Goal: Obtain resource: Obtain resource

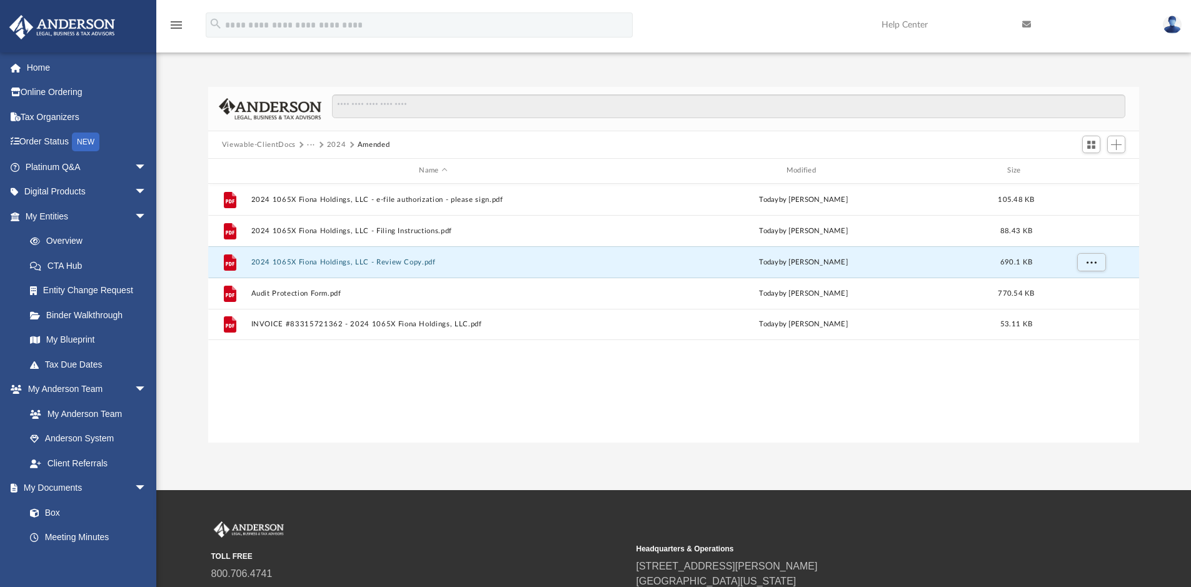
scroll to position [275, 922]
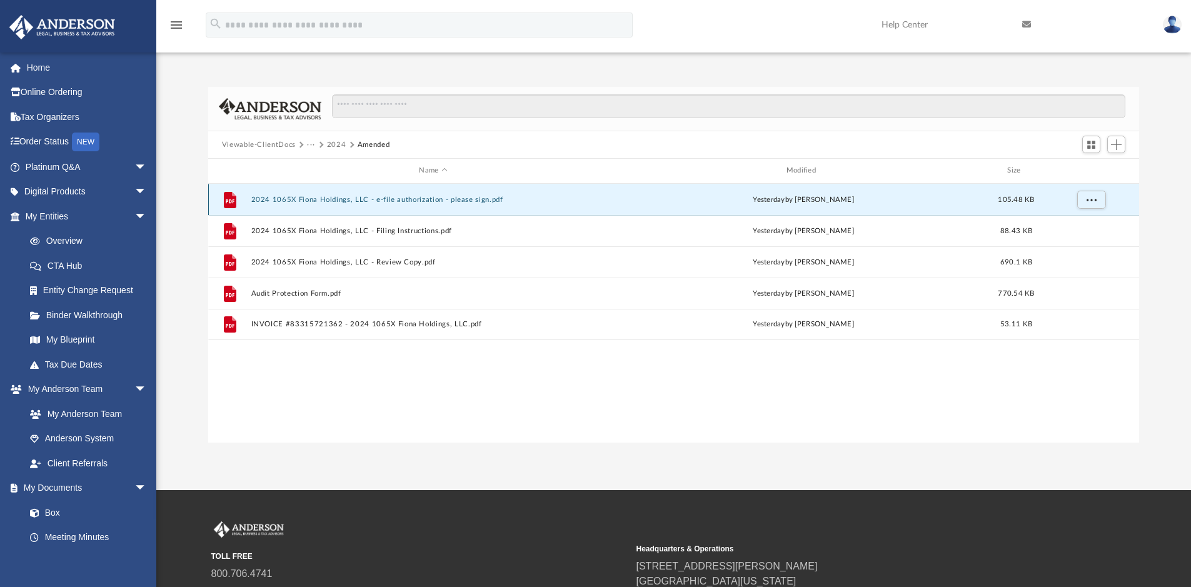
click at [298, 200] on button "2024 1065X Fiona Holdings, LLC - e-file authorization - please sign.pdf" at bounding box center [433, 200] width 365 height 8
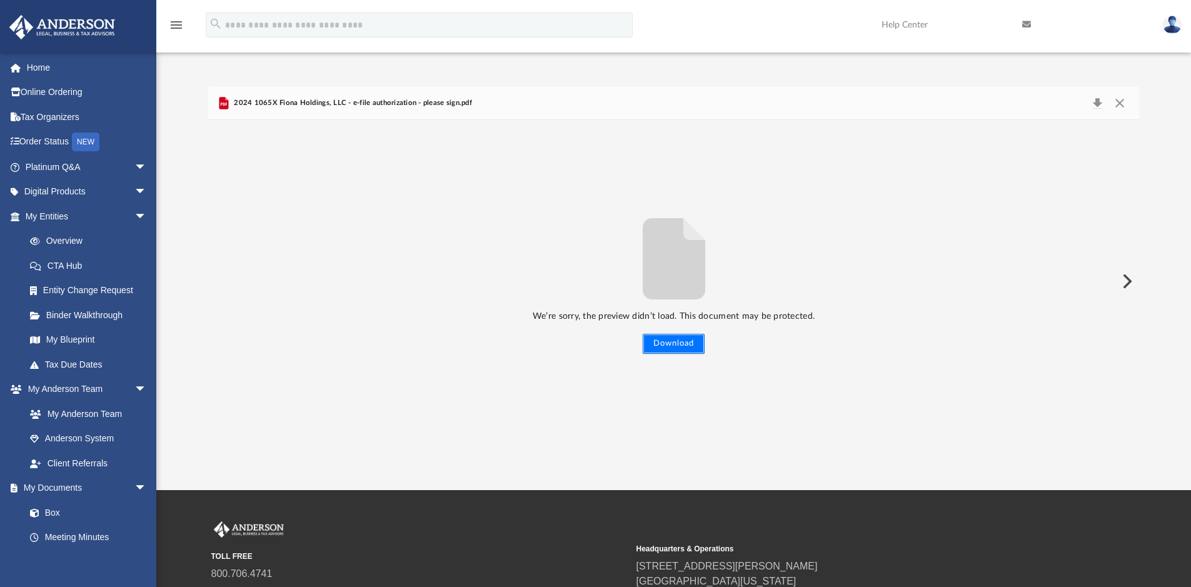
click at [672, 349] on button "Download" at bounding box center [674, 344] width 62 height 20
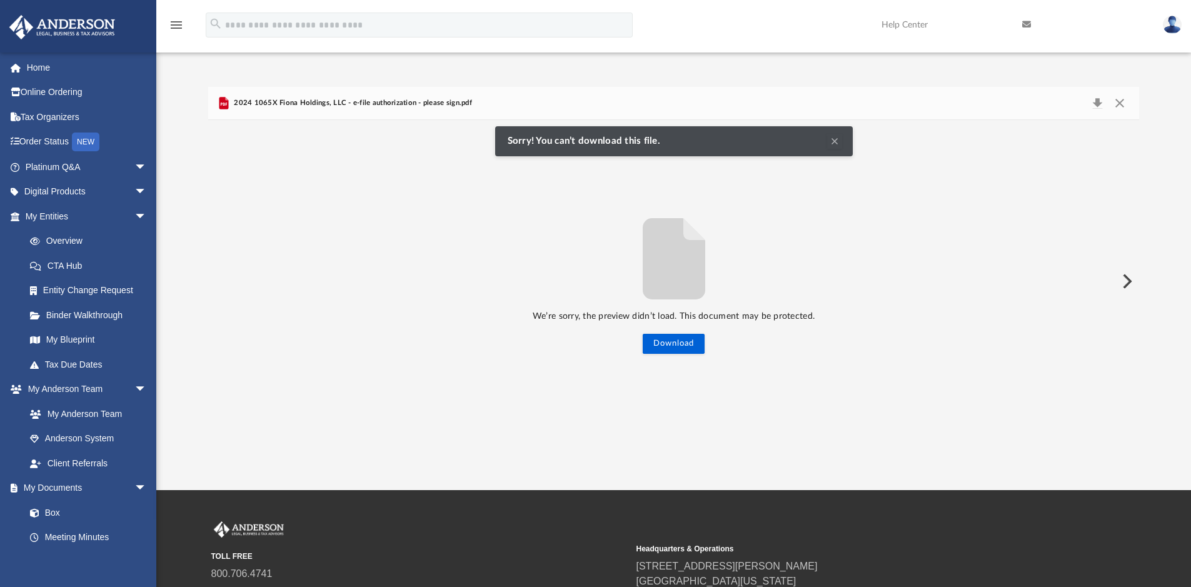
click at [836, 140] on button "Clear Notification" at bounding box center [834, 141] width 15 height 15
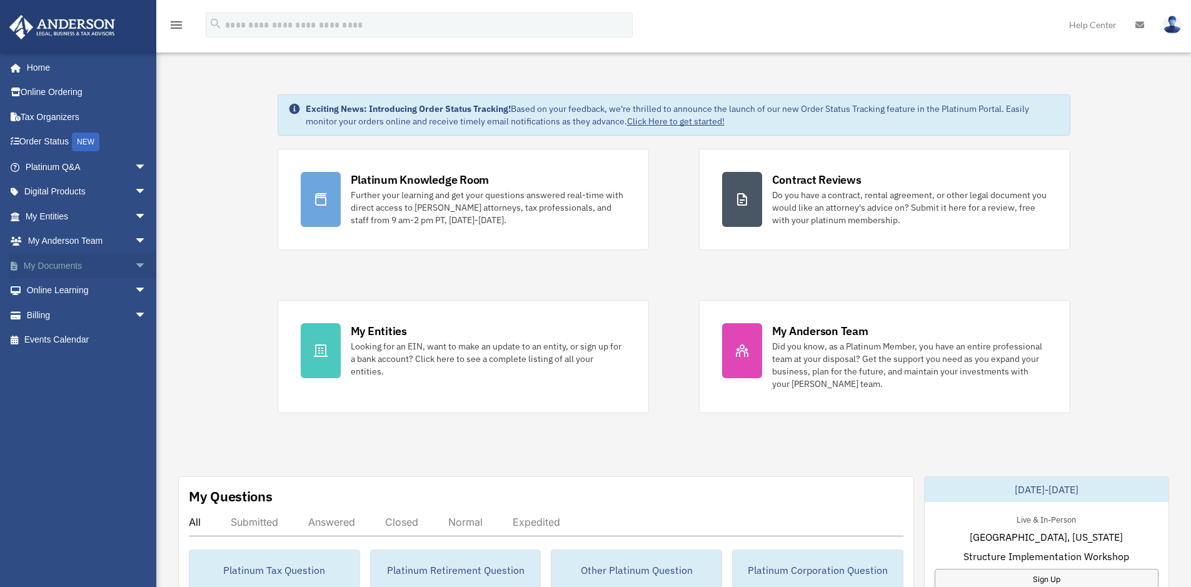
click at [61, 266] on link "My Documents arrow_drop_down" at bounding box center [87, 265] width 157 height 25
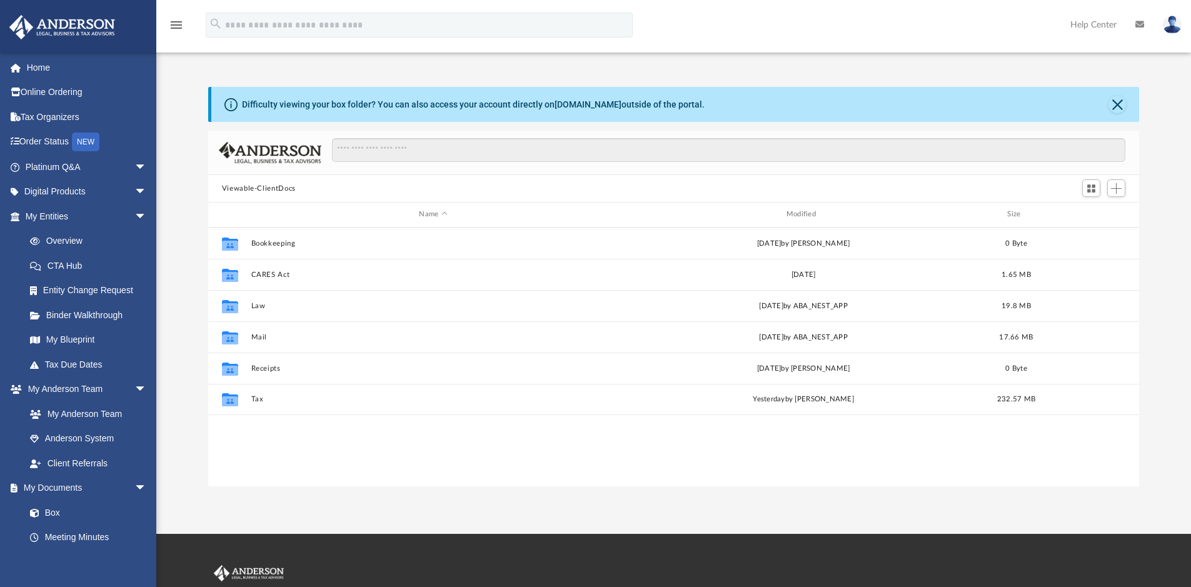
scroll to position [275, 922]
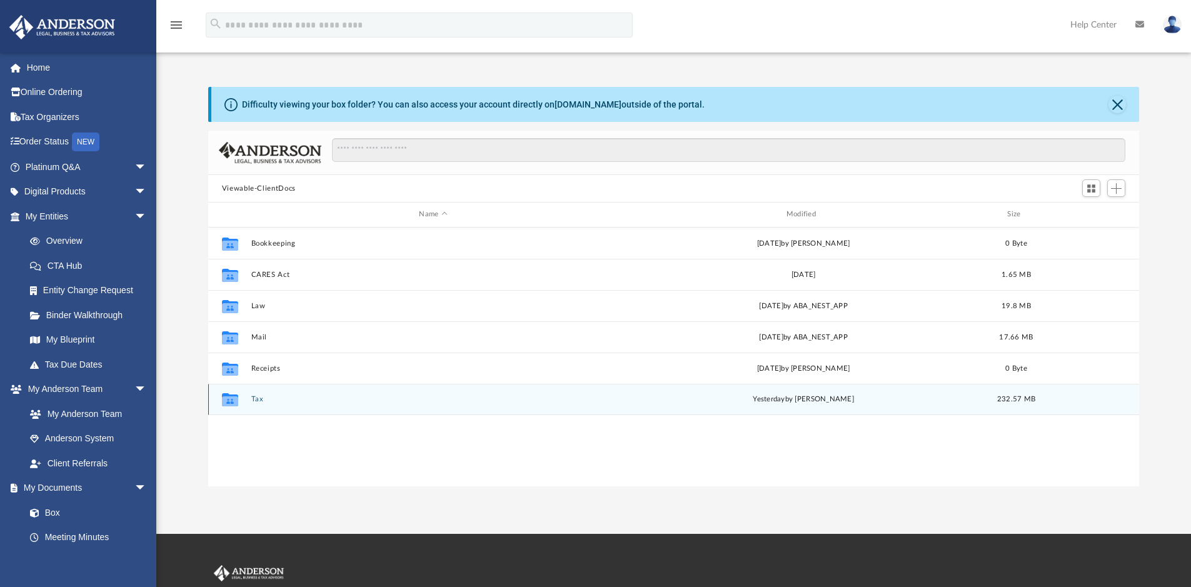
click at [282, 404] on div "Collaborated Folder Tax [DATE] by [PERSON_NAME] 232.57 MB" at bounding box center [674, 399] width 932 height 31
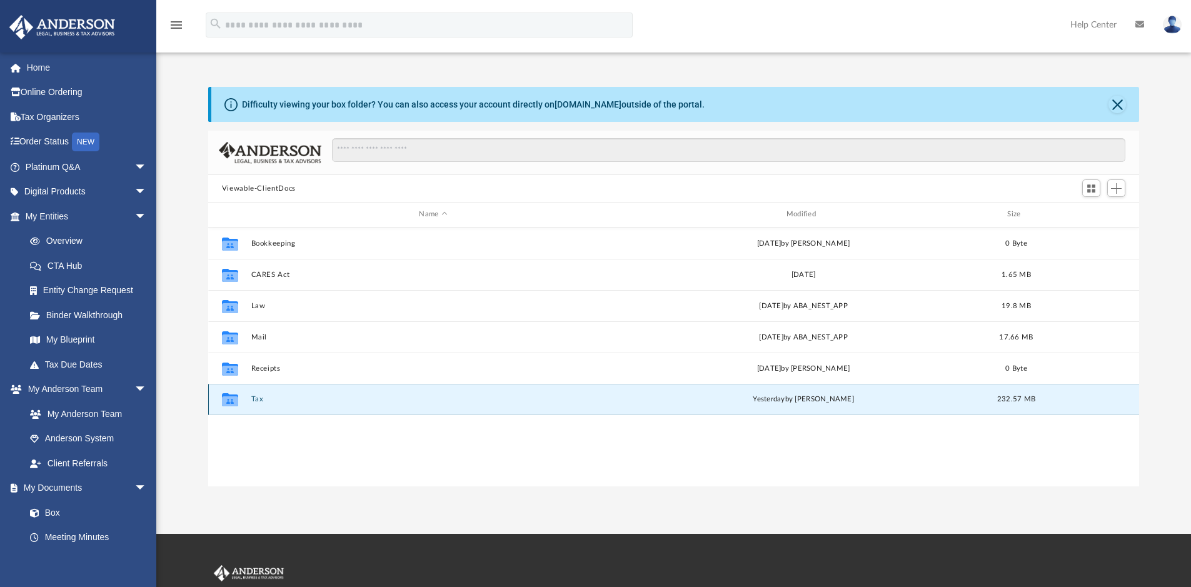
click at [288, 400] on button "Tax" at bounding box center [433, 399] width 365 height 8
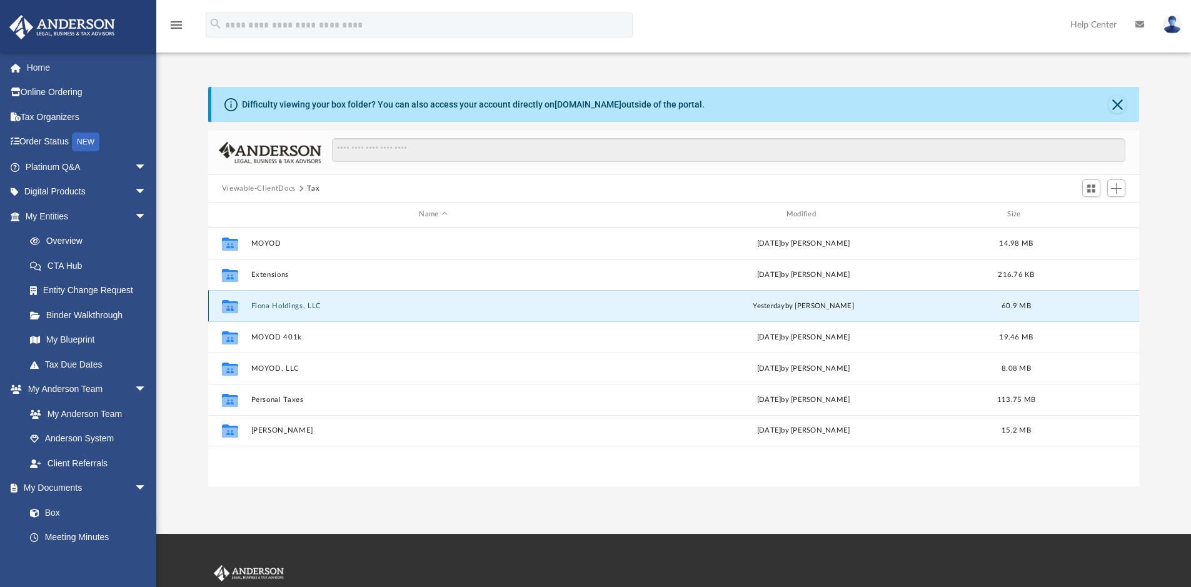
click at [406, 306] on button "Fiona Holdings, LLC" at bounding box center [433, 306] width 365 height 8
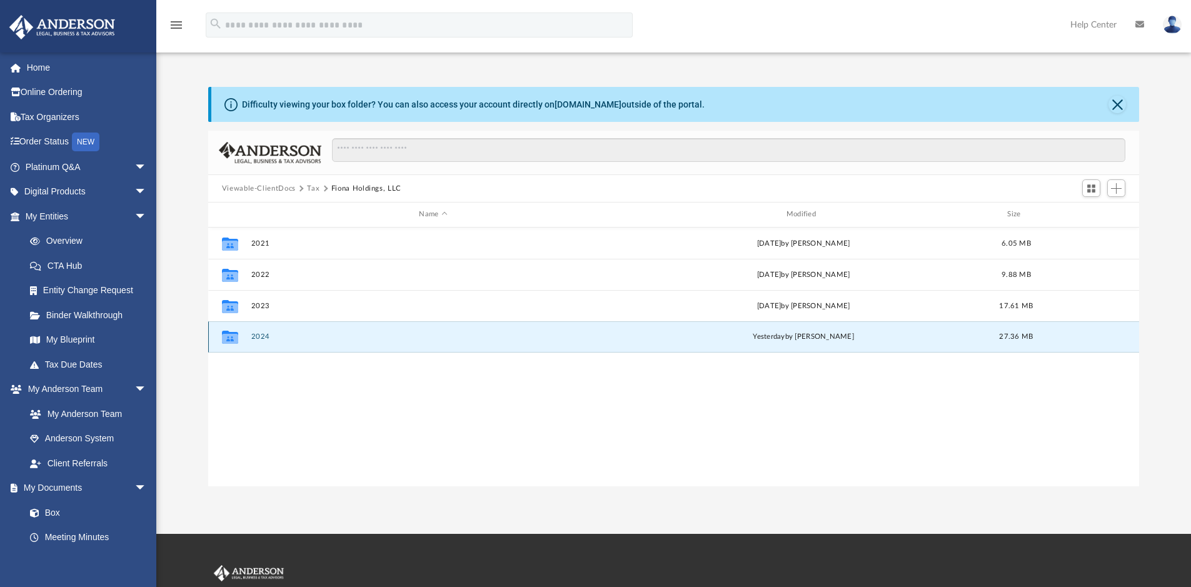
click at [346, 335] on button "2024" at bounding box center [433, 337] width 365 height 8
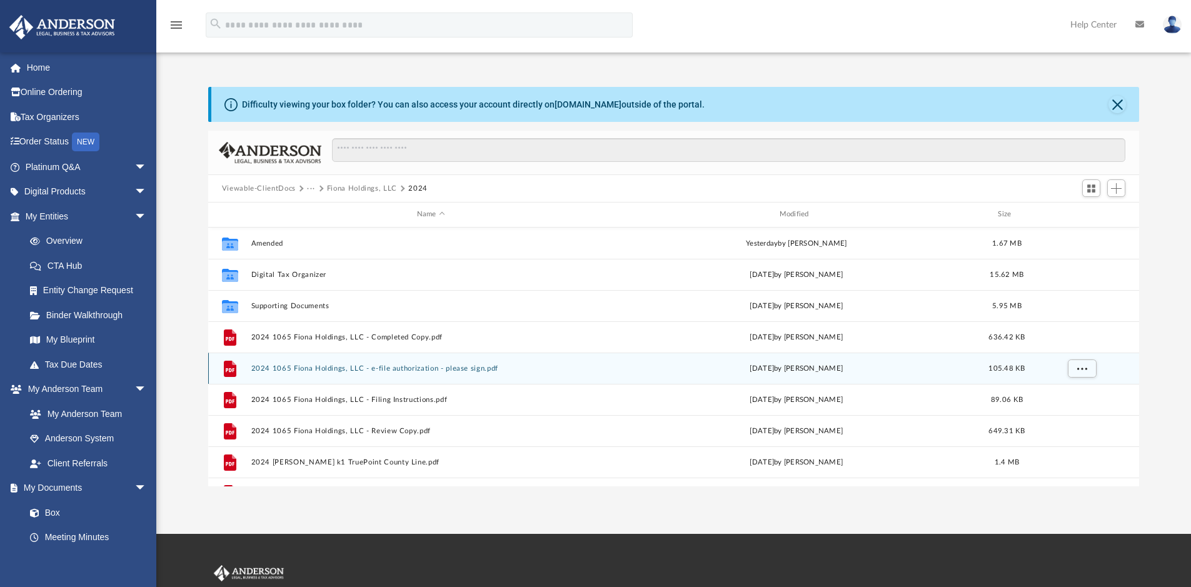
click at [262, 363] on div "File 2024 1065 Fiona Holdings, LLC - e-file authorization - please sign.pdf Mon…" at bounding box center [674, 368] width 932 height 31
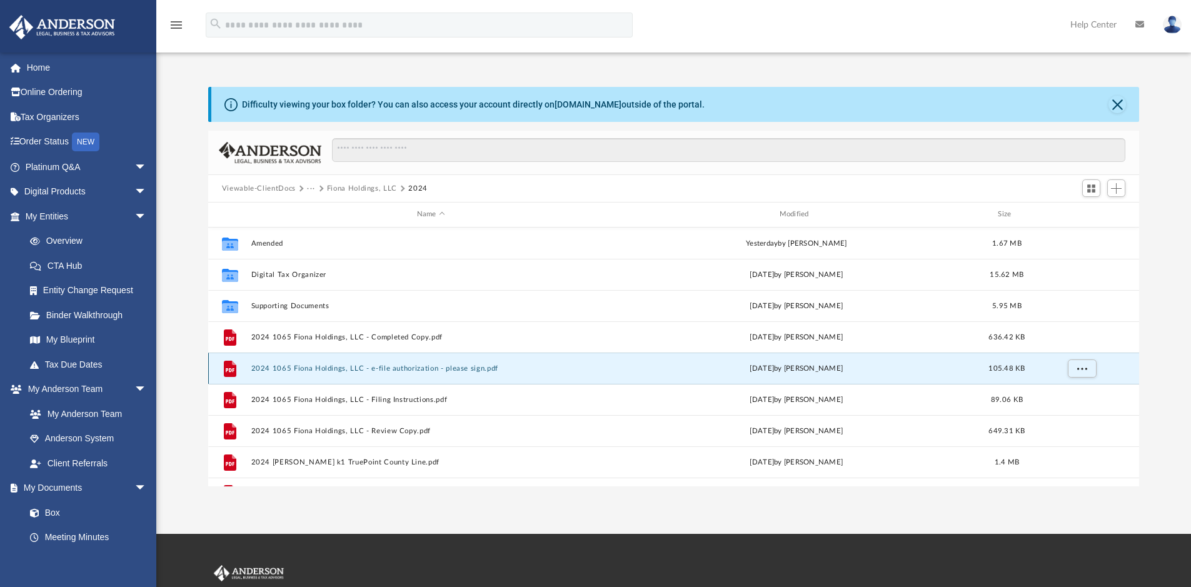
click at [262, 363] on div "File 2024 1065 Fiona Holdings, LLC - e-file authorization - please sign.pdf Mon…" at bounding box center [674, 368] width 932 height 31
click at [1078, 370] on span "More options" at bounding box center [1082, 368] width 10 height 7
click at [1072, 396] on li "Preview" at bounding box center [1070, 394] width 36 height 13
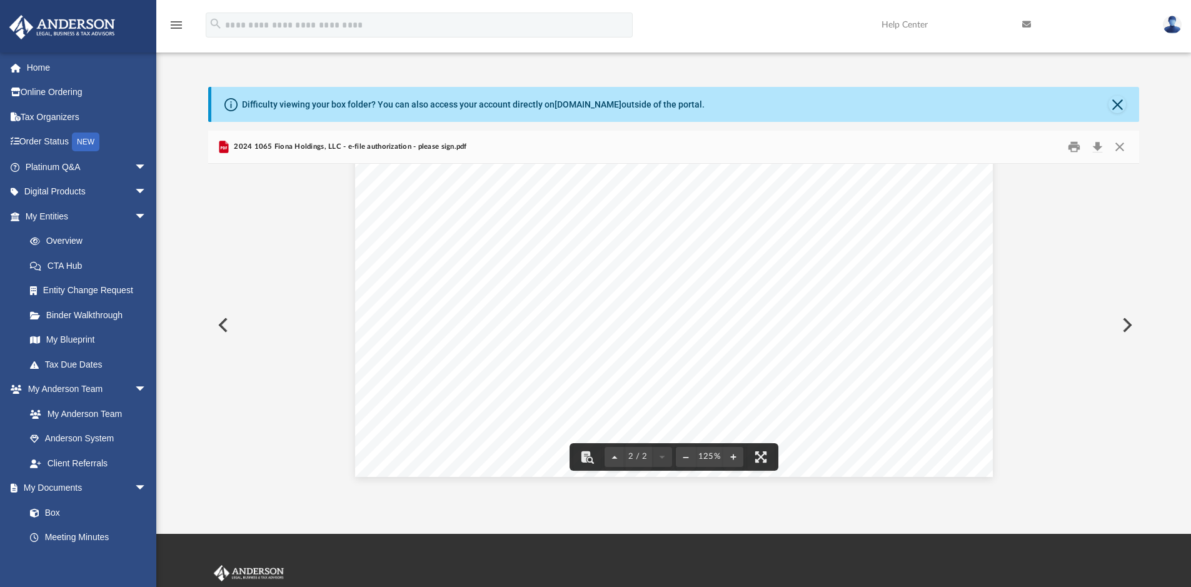
scroll to position [0, 0]
click at [1121, 108] on button "Close" at bounding box center [1118, 105] width 18 height 18
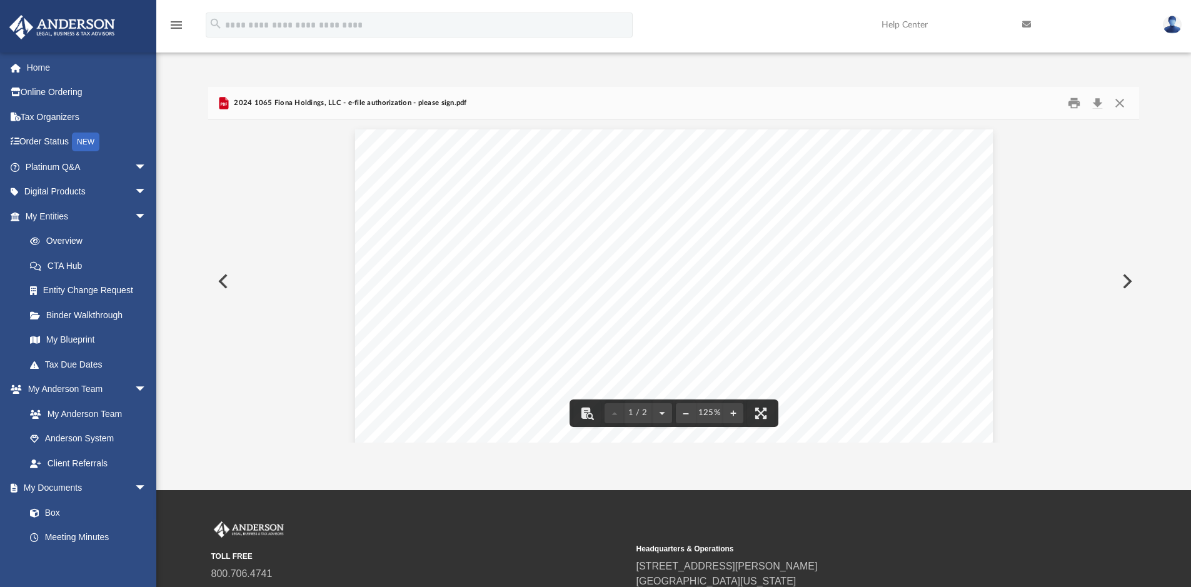
click at [226, 280] on button "Preview" at bounding box center [222, 281] width 28 height 35
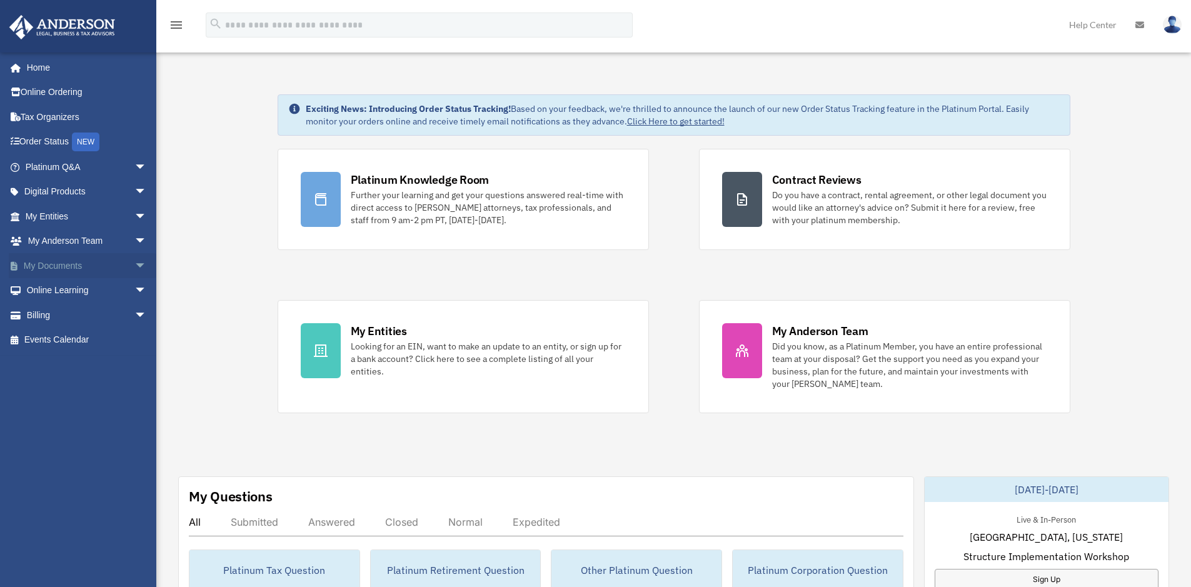
click at [56, 267] on link "My Documents arrow_drop_down" at bounding box center [87, 265] width 157 height 25
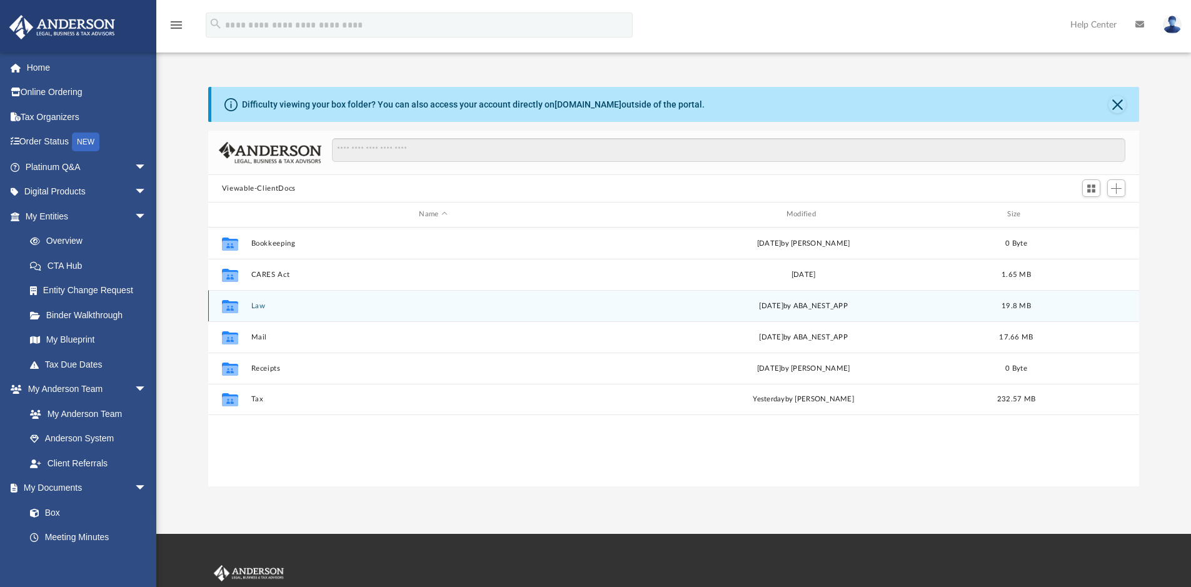
scroll to position [275, 922]
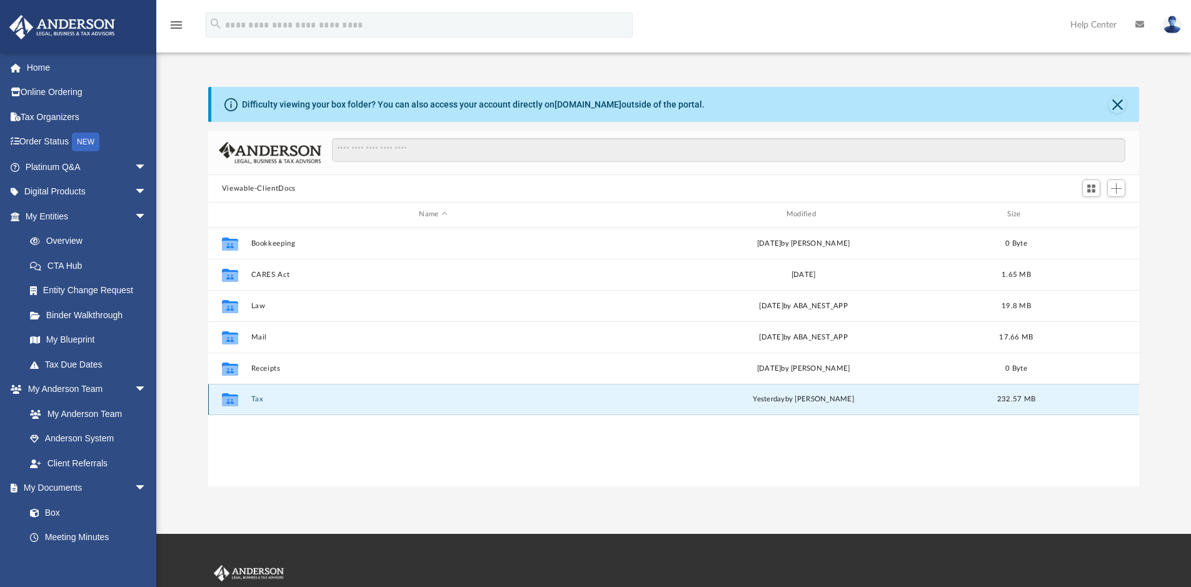
click at [292, 396] on button "Tax" at bounding box center [433, 399] width 365 height 8
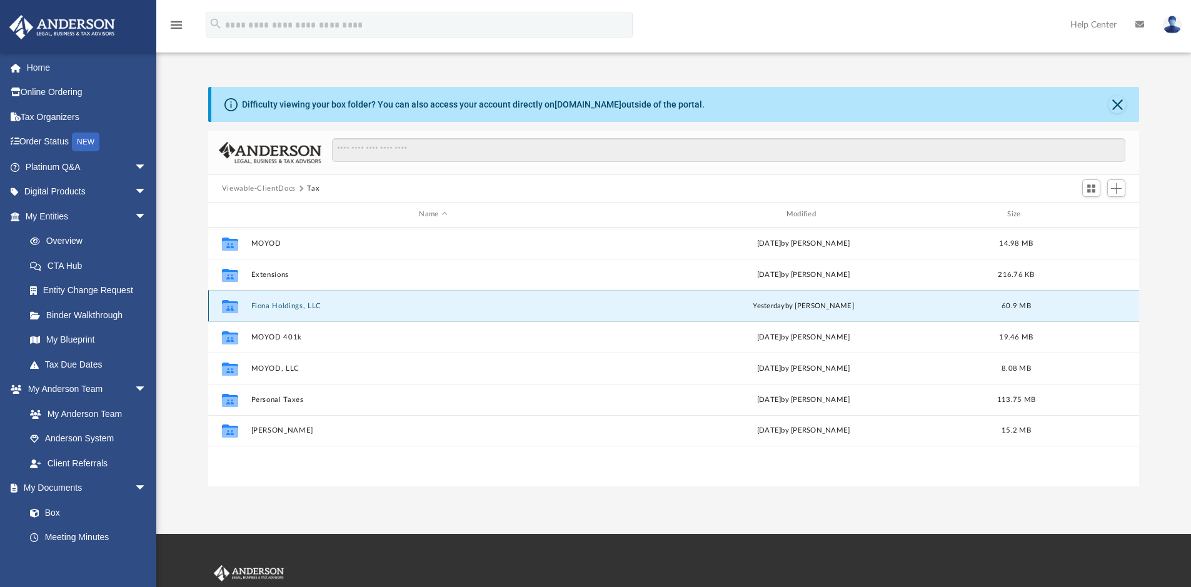
click at [356, 307] on button "Fiona Holdings, LLC" at bounding box center [433, 306] width 365 height 8
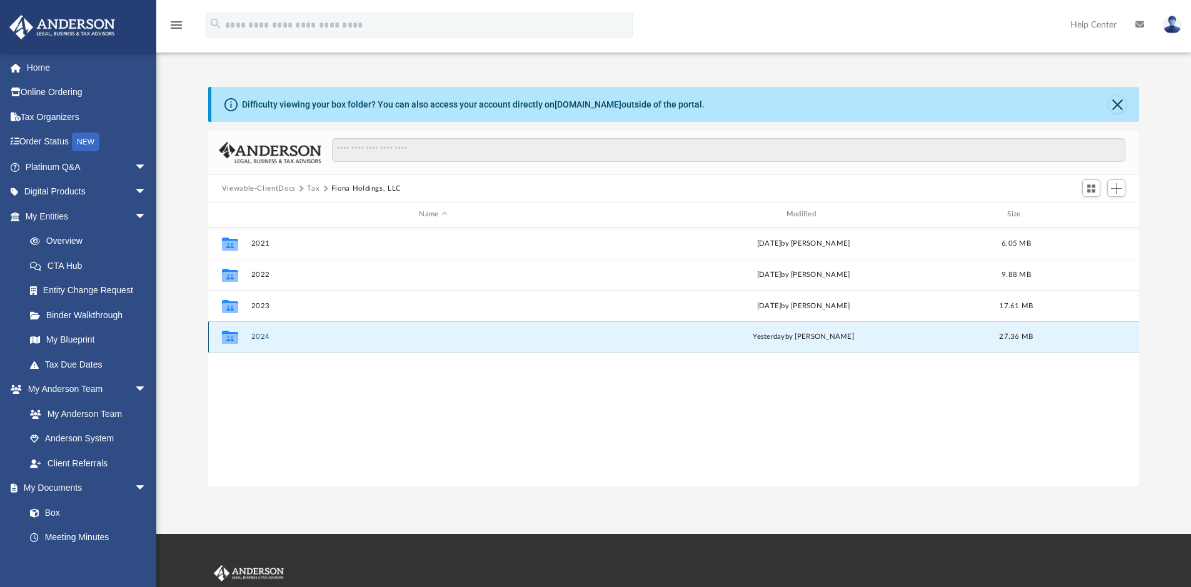
click at [385, 333] on button "2024" at bounding box center [433, 337] width 365 height 8
